Goal: Information Seeking & Learning: Learn about a topic

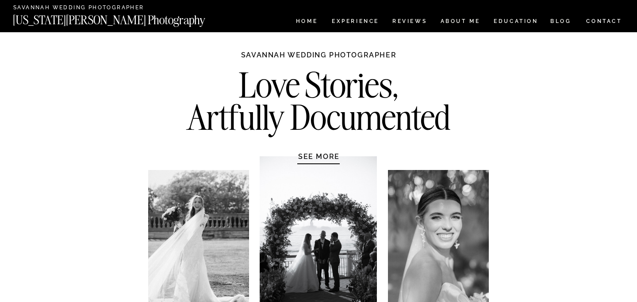
scroll to position [4, 0]
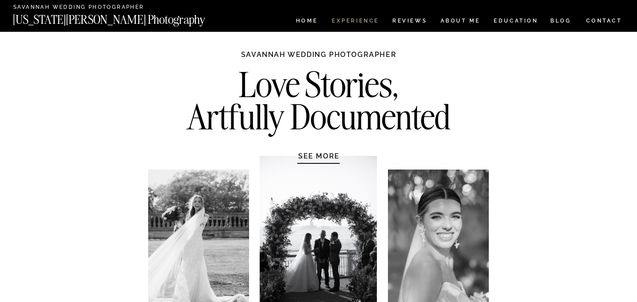
click at [355, 19] on nav "Experience" at bounding box center [355, 22] width 46 height 8
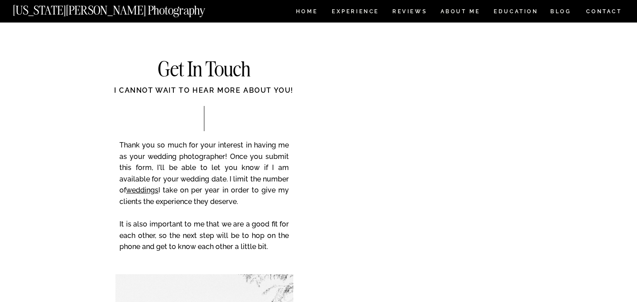
scroll to position [3497, 0]
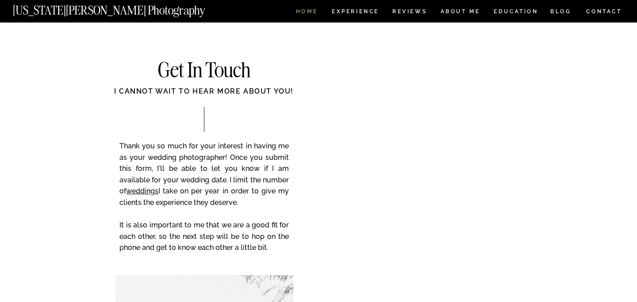
click at [309, 9] on nav "HOME" at bounding box center [306, 13] width 25 height 8
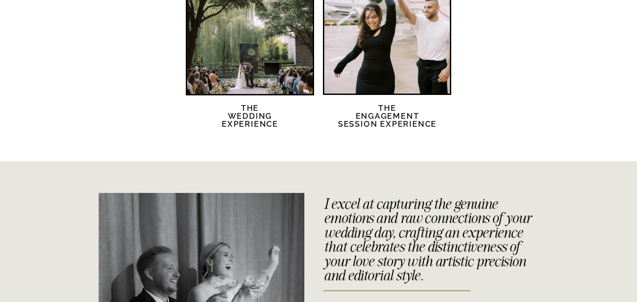
scroll to position [1823, 0]
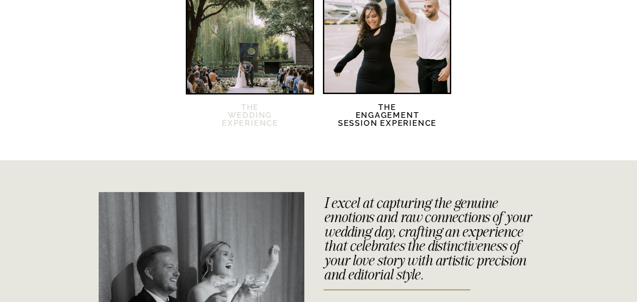
click at [253, 112] on h2 "The Wedding Experience" at bounding box center [250, 120] width 76 height 34
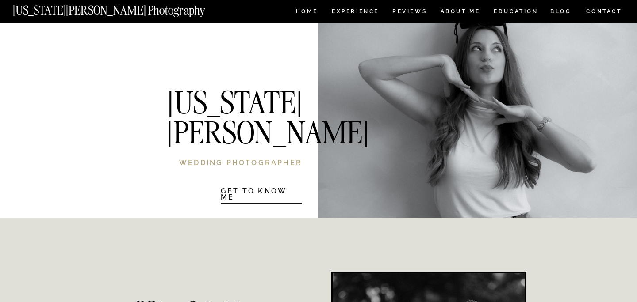
scroll to position [1767, 0]
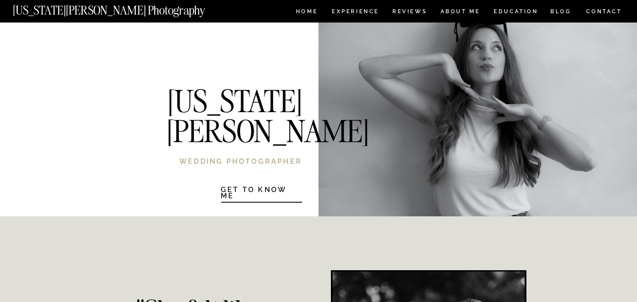
click at [278, 191] on h1 "Get to know Me" at bounding box center [261, 192] width 81 height 11
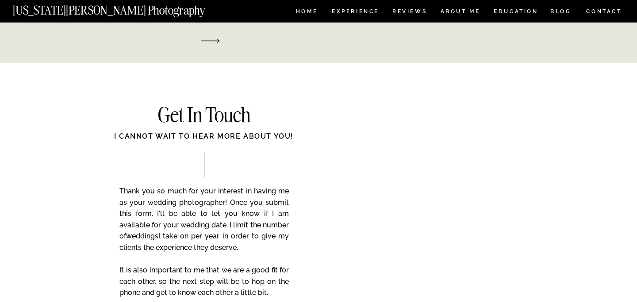
scroll to position [1397, 0]
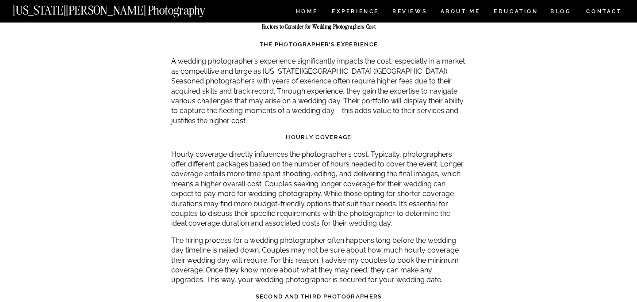
scroll to position [944, 0]
